Goal: Register for event/course

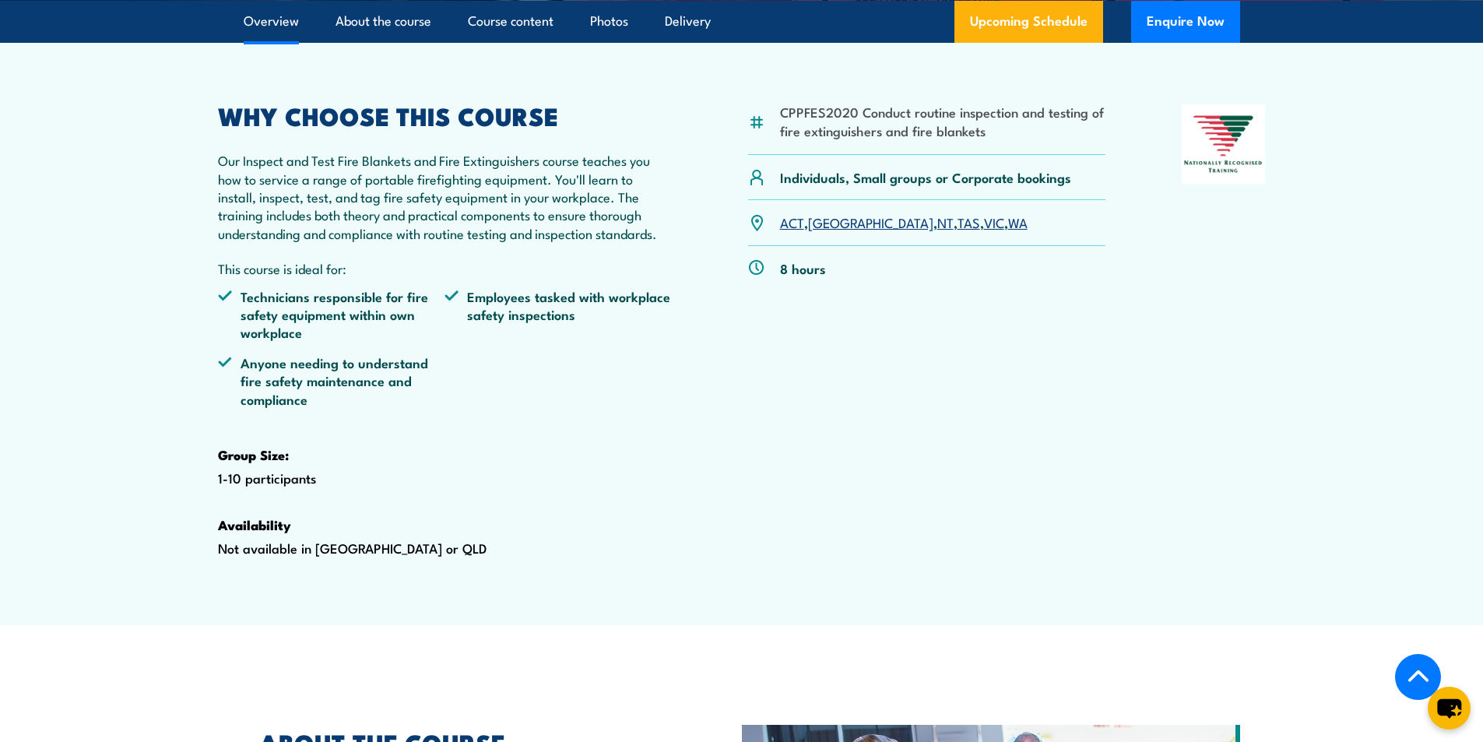
scroll to position [467, 0]
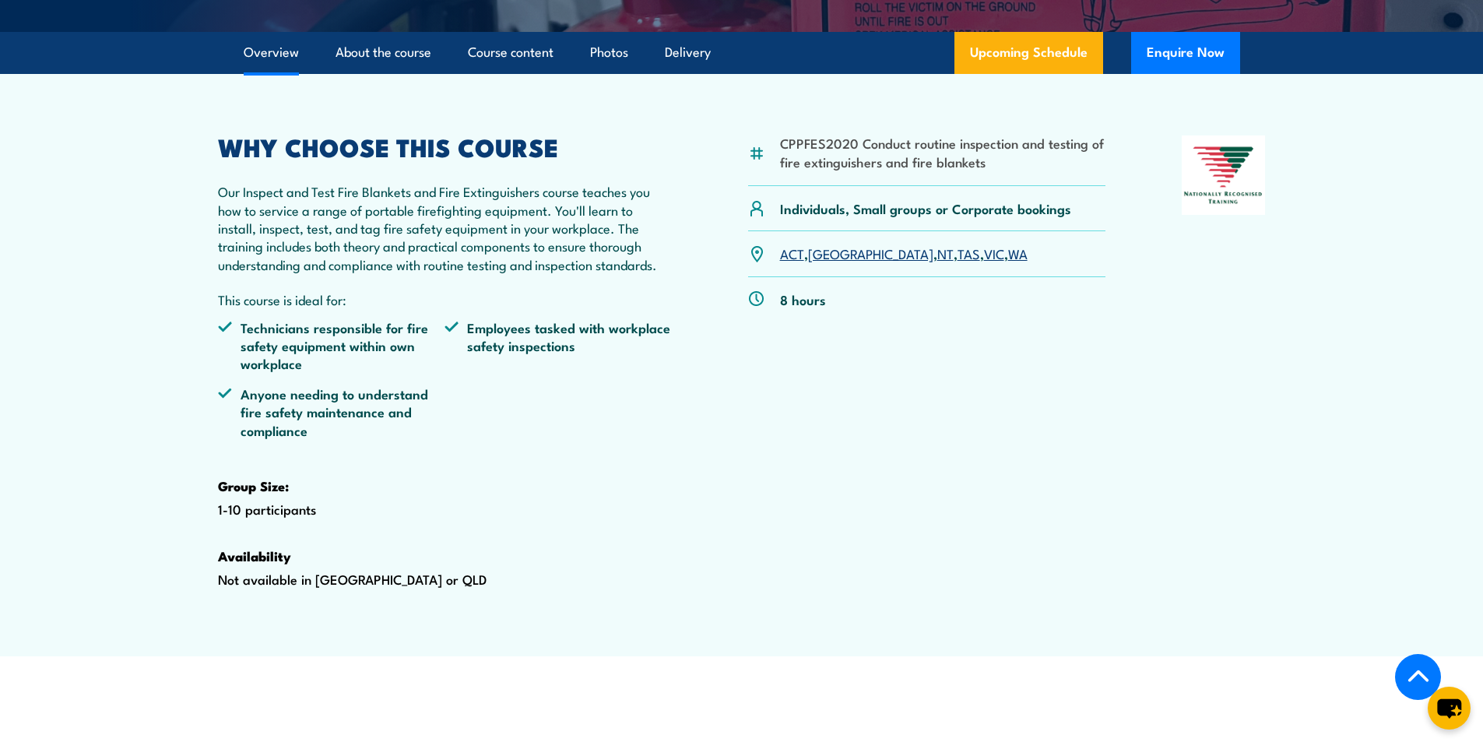
click at [823, 262] on link "[GEOGRAPHIC_DATA]" at bounding box center [870, 253] width 125 height 19
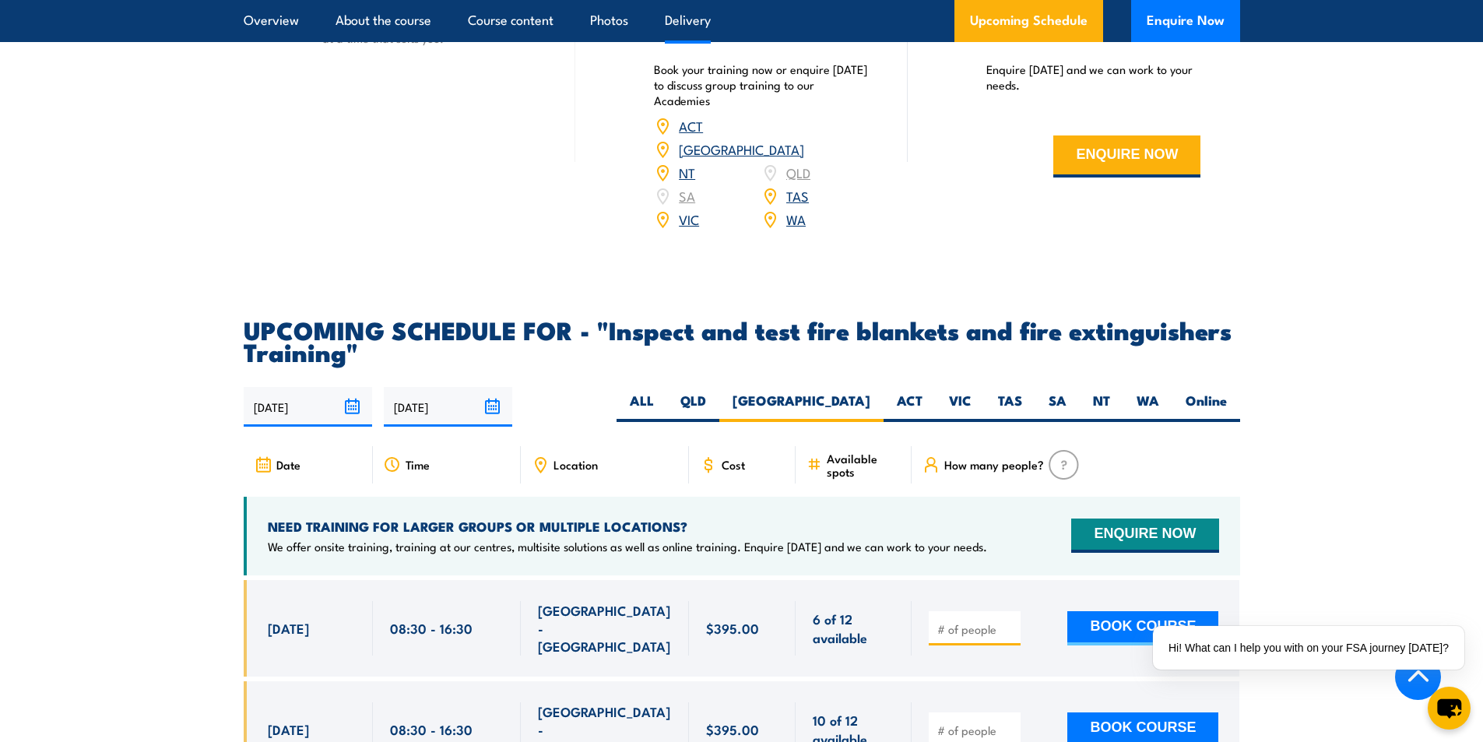
scroll to position [2346, 0]
